Goal: Task Accomplishment & Management: Use online tool/utility

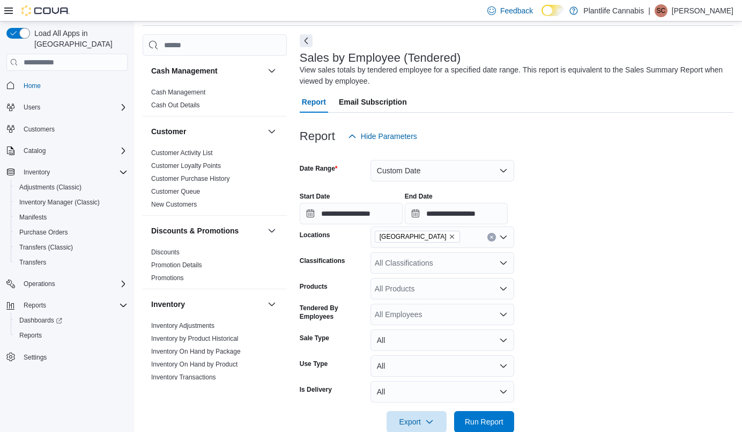
scroll to position [456, 0]
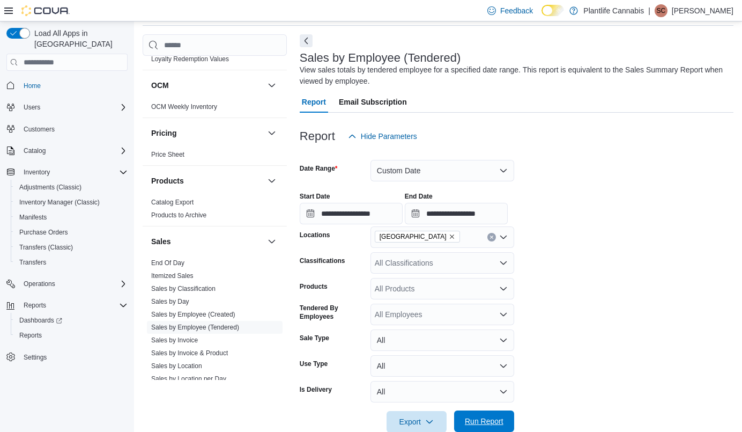
click at [498, 418] on span "Run Report" at bounding box center [484, 421] width 39 height 11
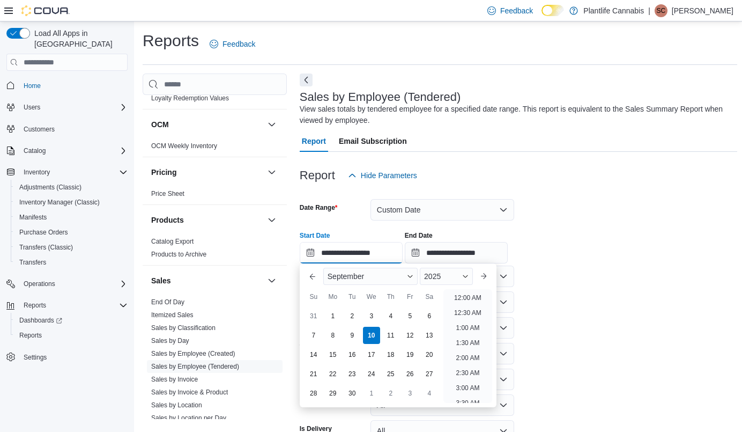
click at [388, 254] on input "**********" at bounding box center [351, 252] width 103 height 21
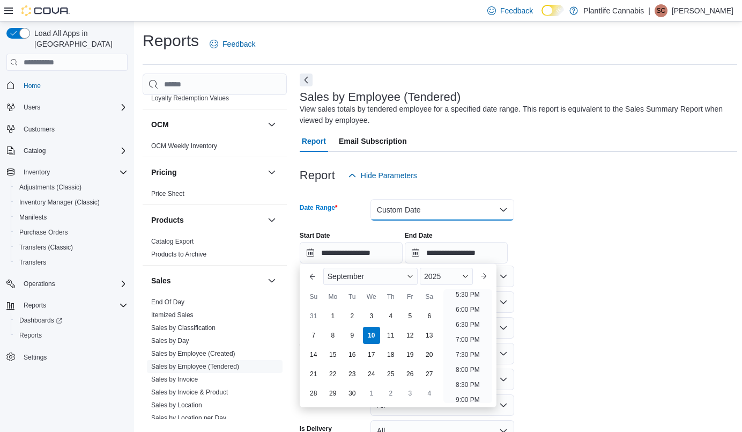
click at [453, 209] on button "Custom Date" at bounding box center [443, 209] width 144 height 21
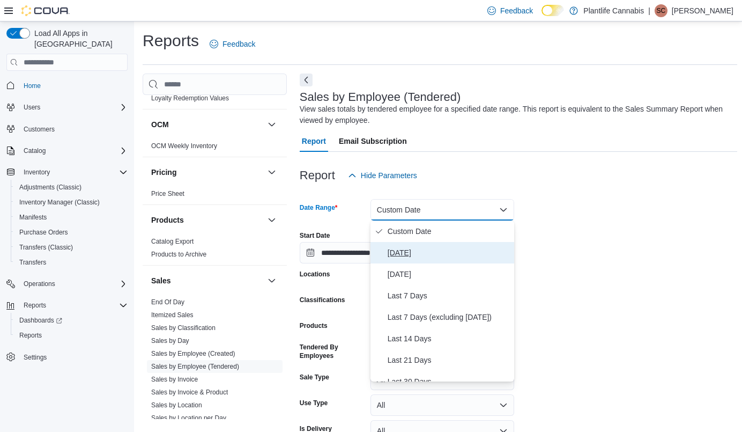
click at [402, 260] on button "[DATE]" at bounding box center [443, 252] width 144 height 21
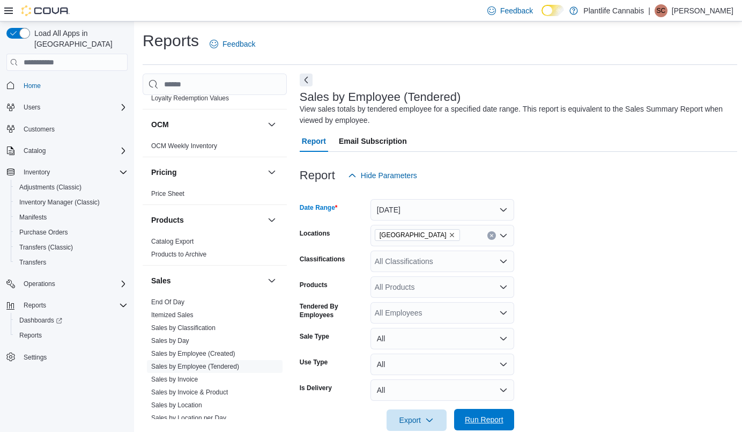
click at [483, 417] on span "Run Report" at bounding box center [484, 419] width 39 height 11
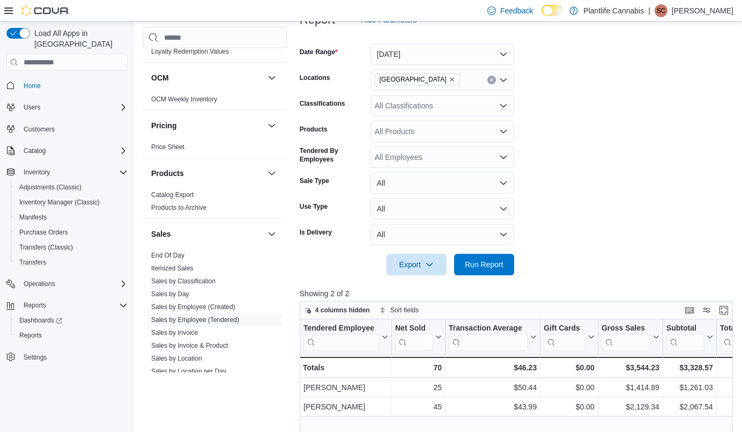
scroll to position [113, 0]
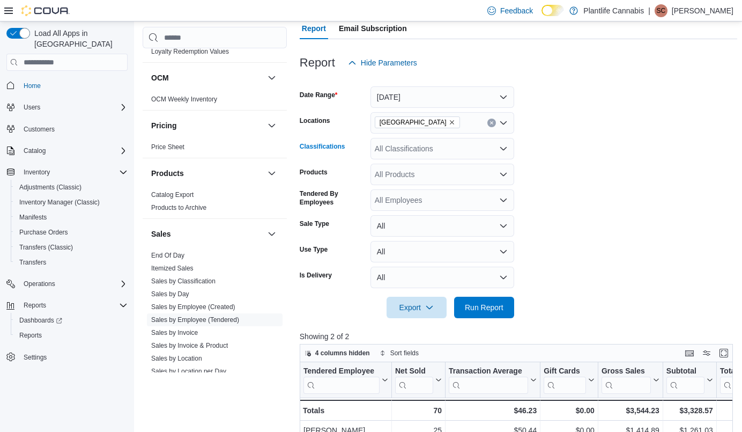
click at [430, 152] on div "All Classifications" at bounding box center [443, 148] width 144 height 21
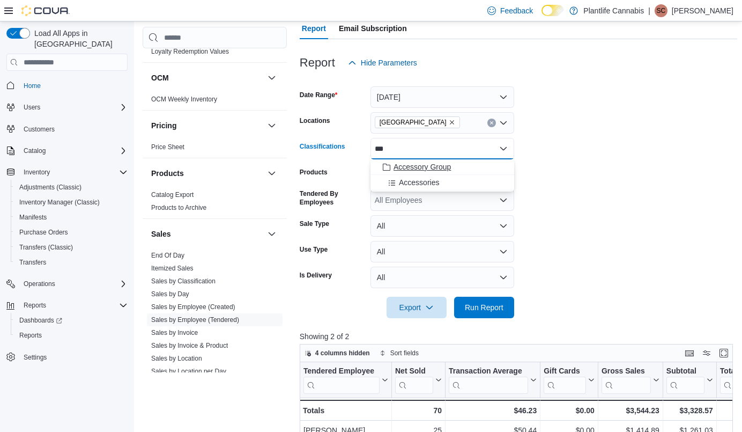
type input "***"
click at [439, 170] on span "Accessory Group" at bounding box center [422, 166] width 57 height 11
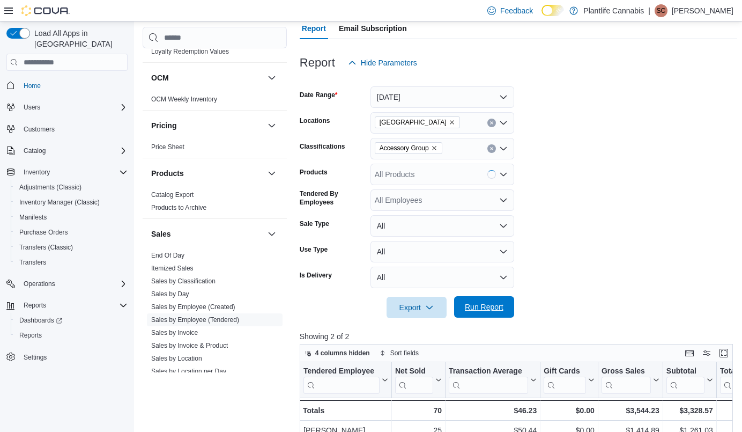
click at [497, 301] on span "Run Report" at bounding box center [484, 306] width 47 height 21
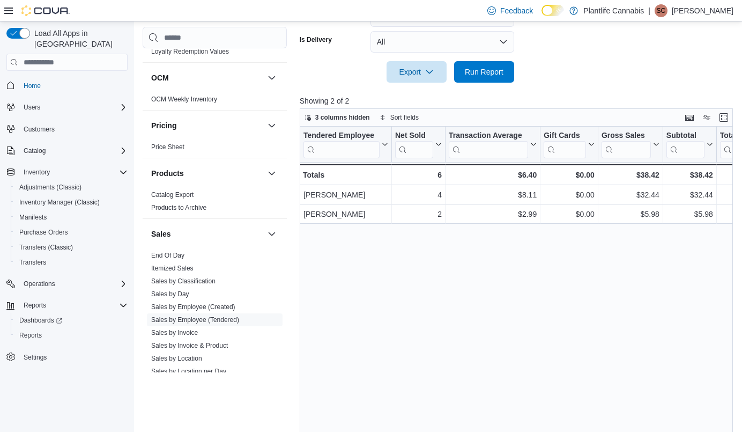
scroll to position [154, 0]
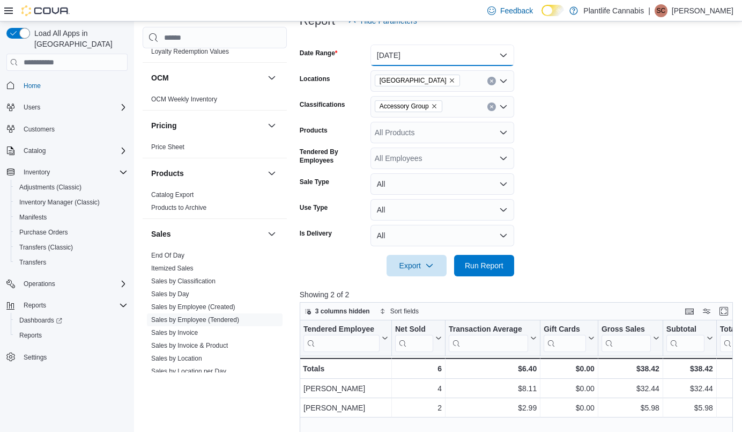
click at [414, 46] on button "[DATE]" at bounding box center [443, 55] width 144 height 21
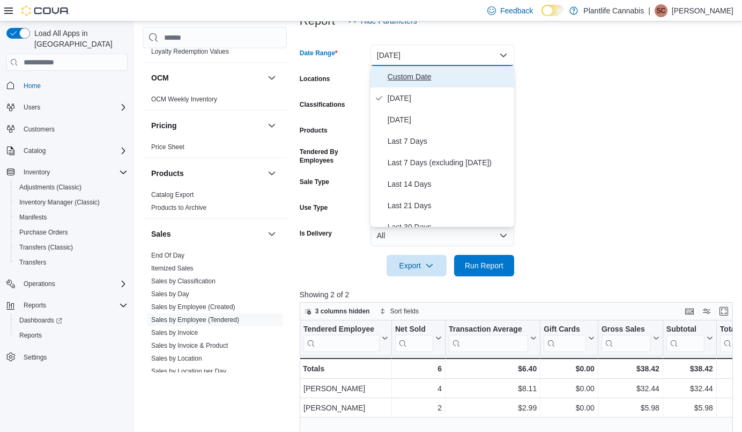
click at [415, 80] on span "Custom Date" at bounding box center [449, 76] width 122 height 13
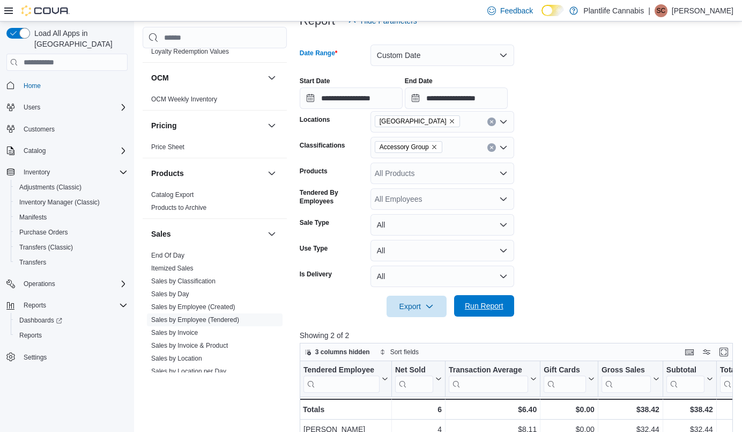
click at [501, 305] on span "Run Report" at bounding box center [484, 305] width 39 height 11
